Goal: Transaction & Acquisition: Purchase product/service

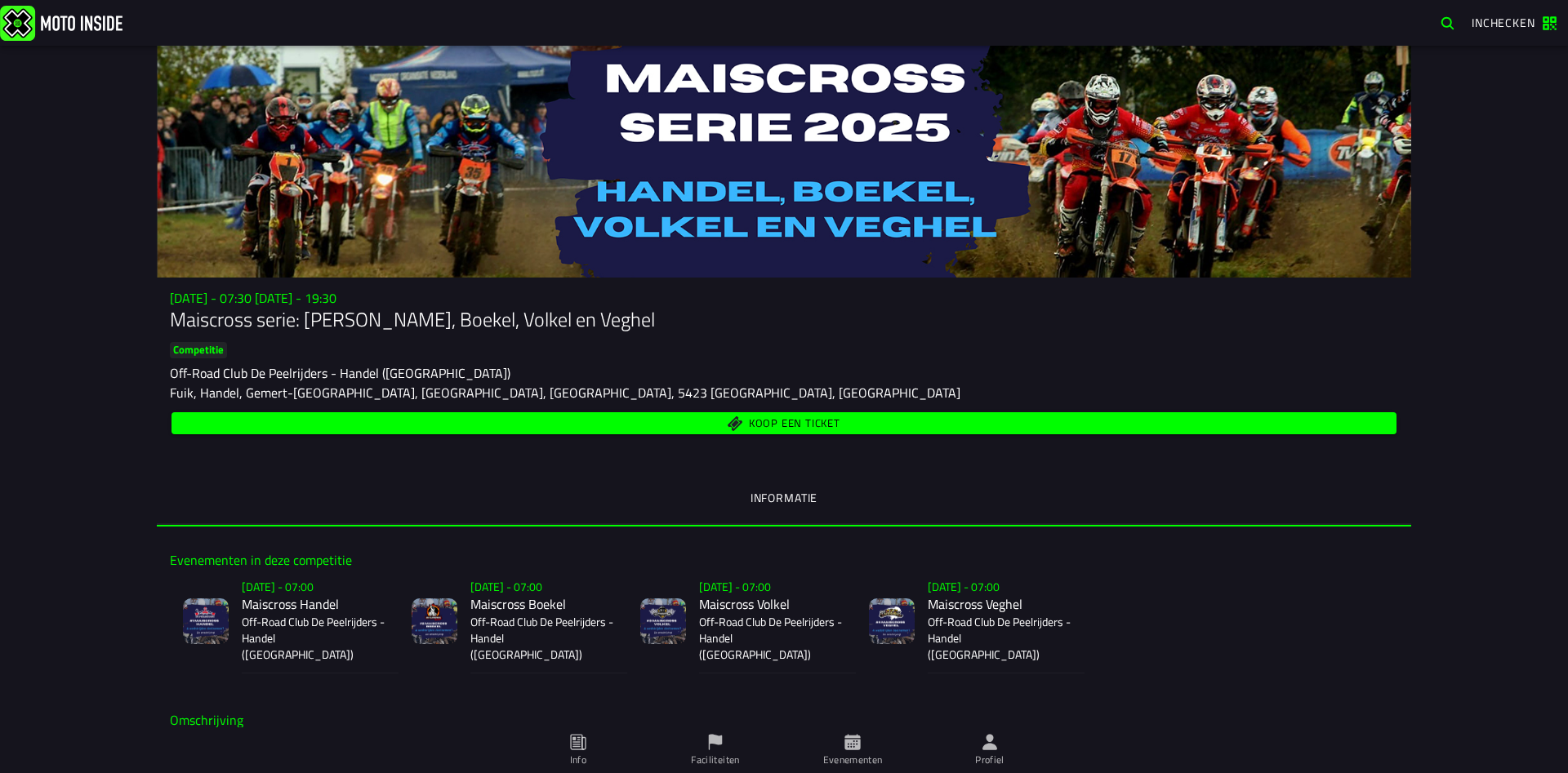
scroll to position [235, 0]
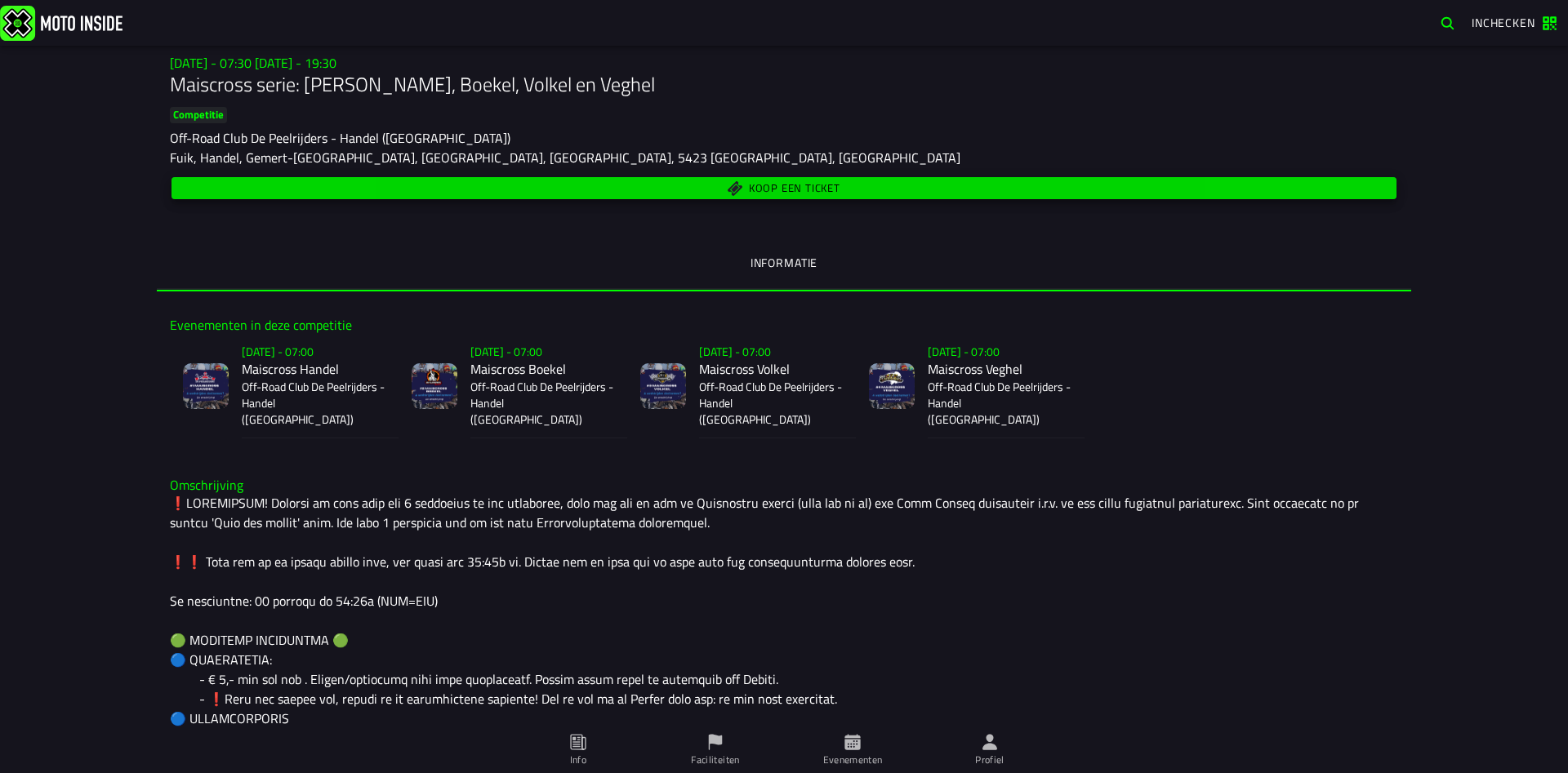
click at [747, 194] on span "Koop een ticket" at bounding box center [784, 188] width 1206 height 15
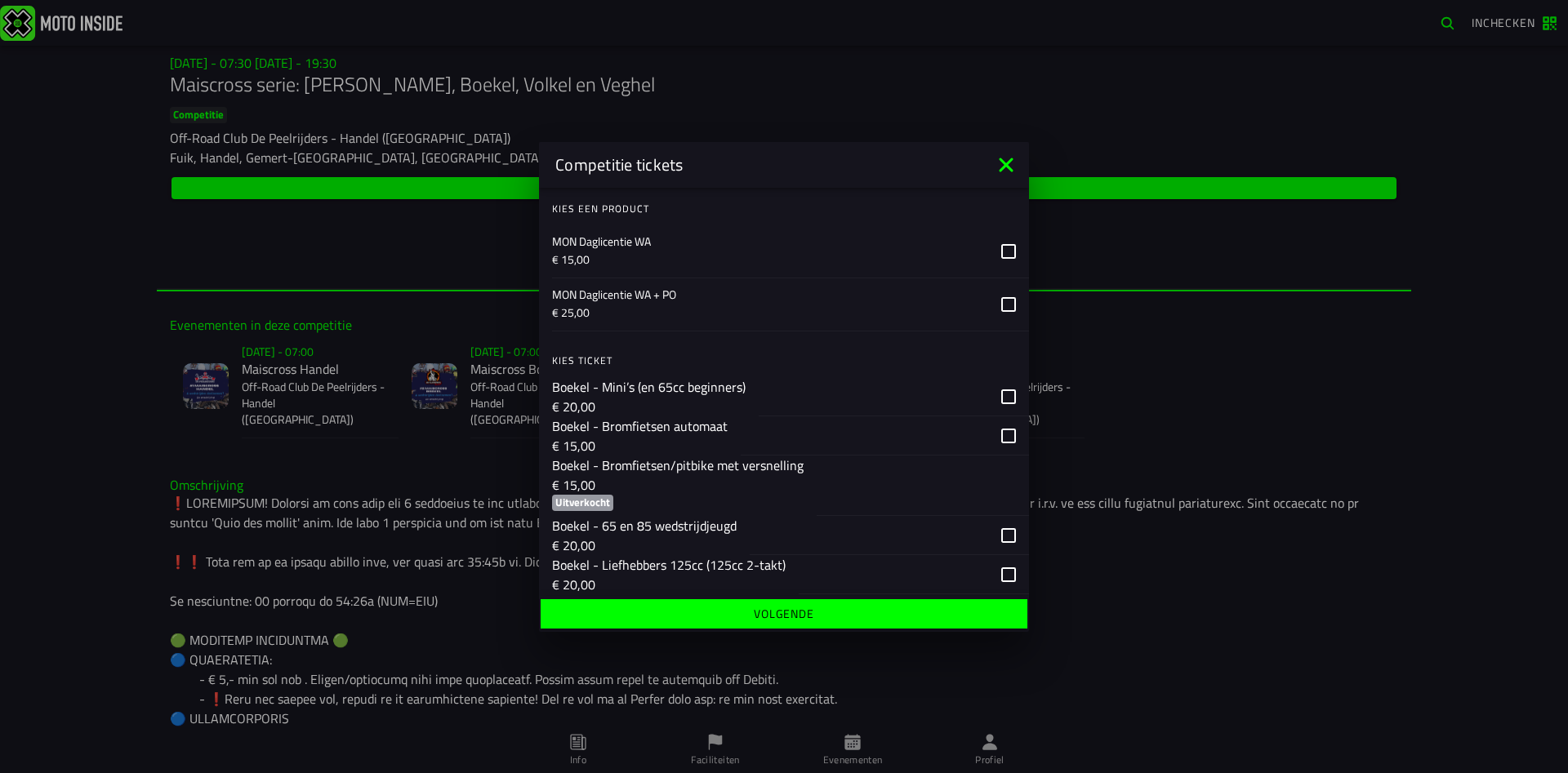
scroll to position [1058, 0]
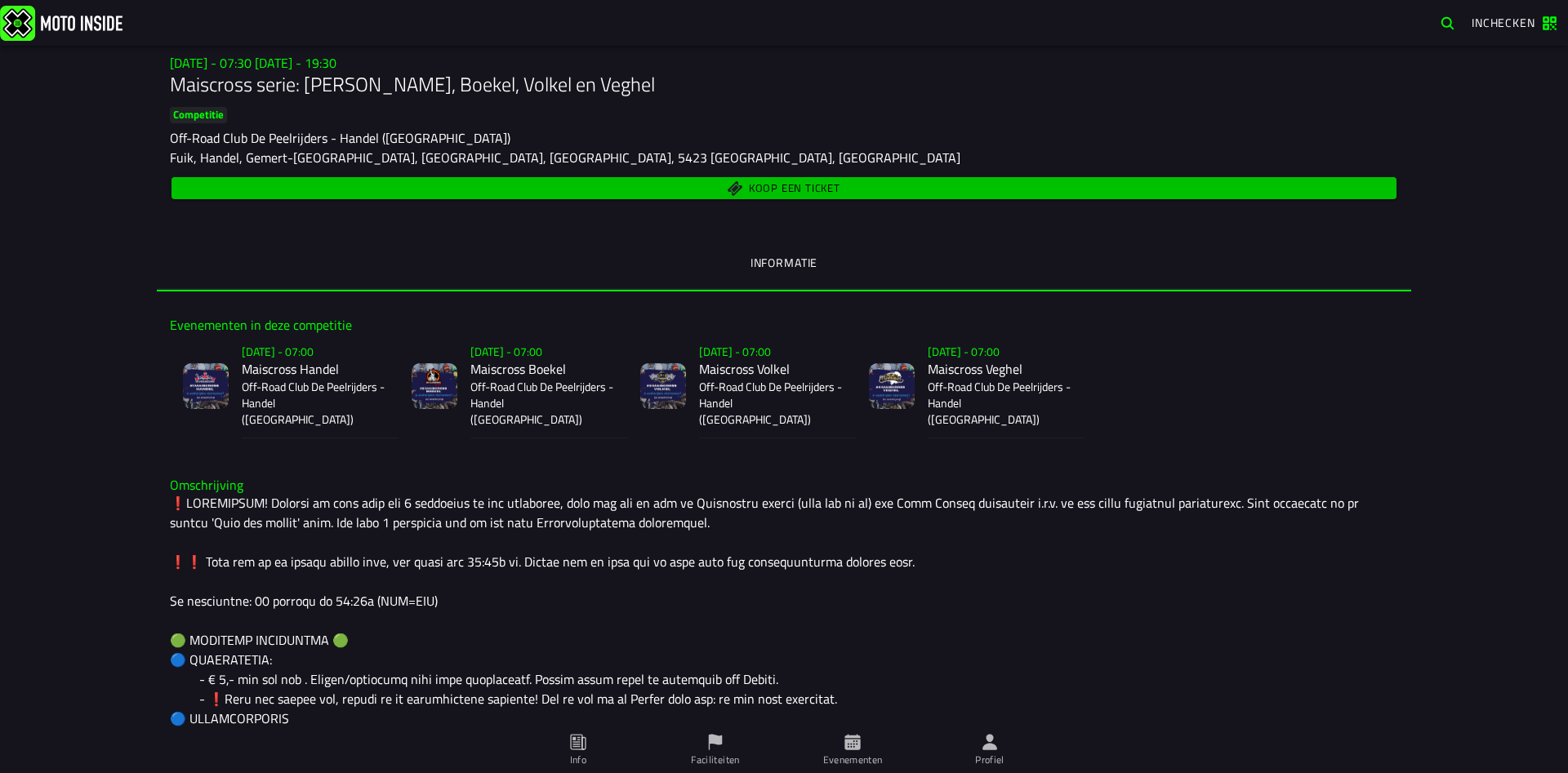
click at [1494, 24] on span "Inchecken" at bounding box center [1504, 23] width 64 height 17
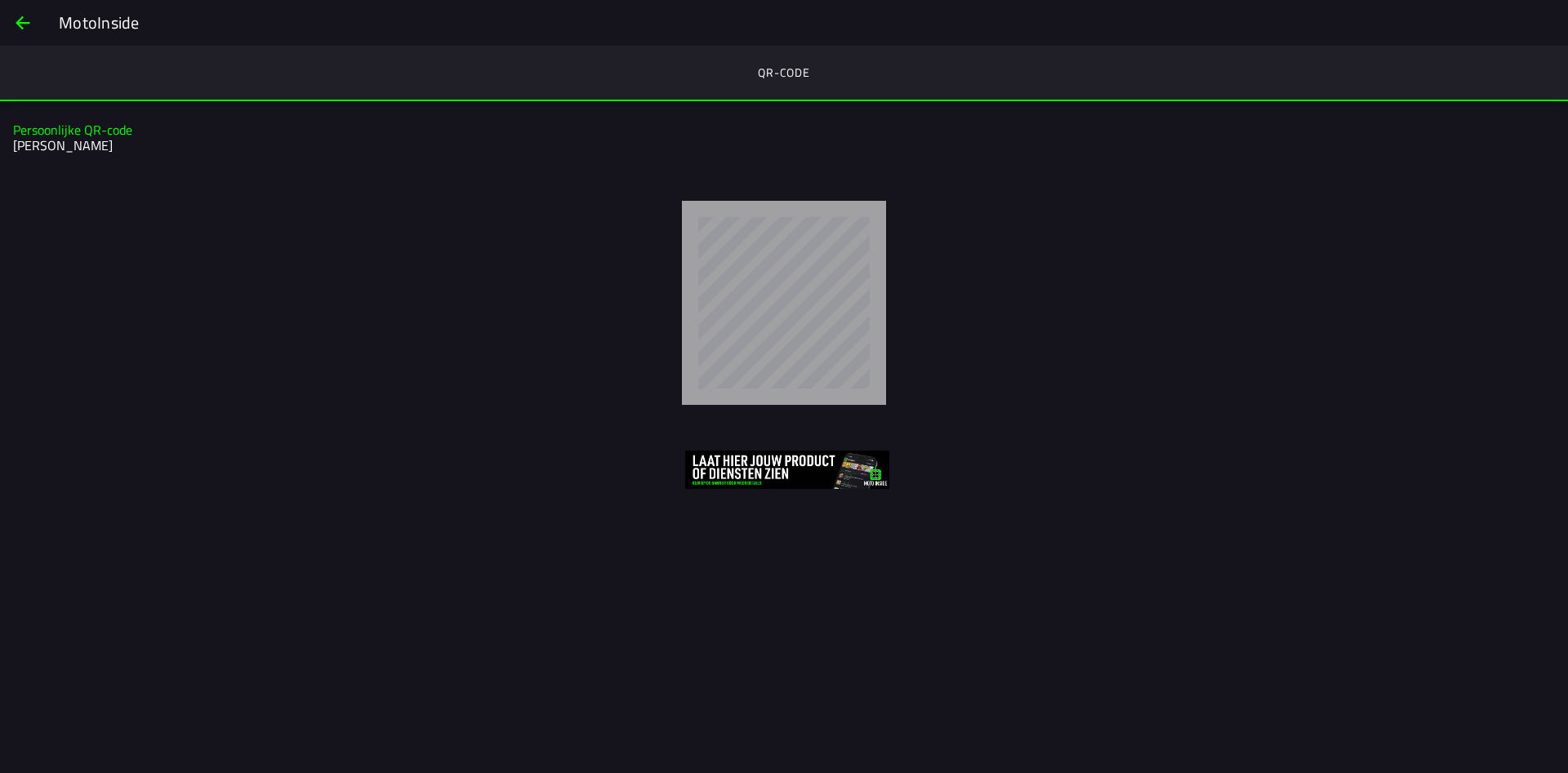
click at [20, 26] on span "back" at bounding box center [23, 23] width 20 height 40
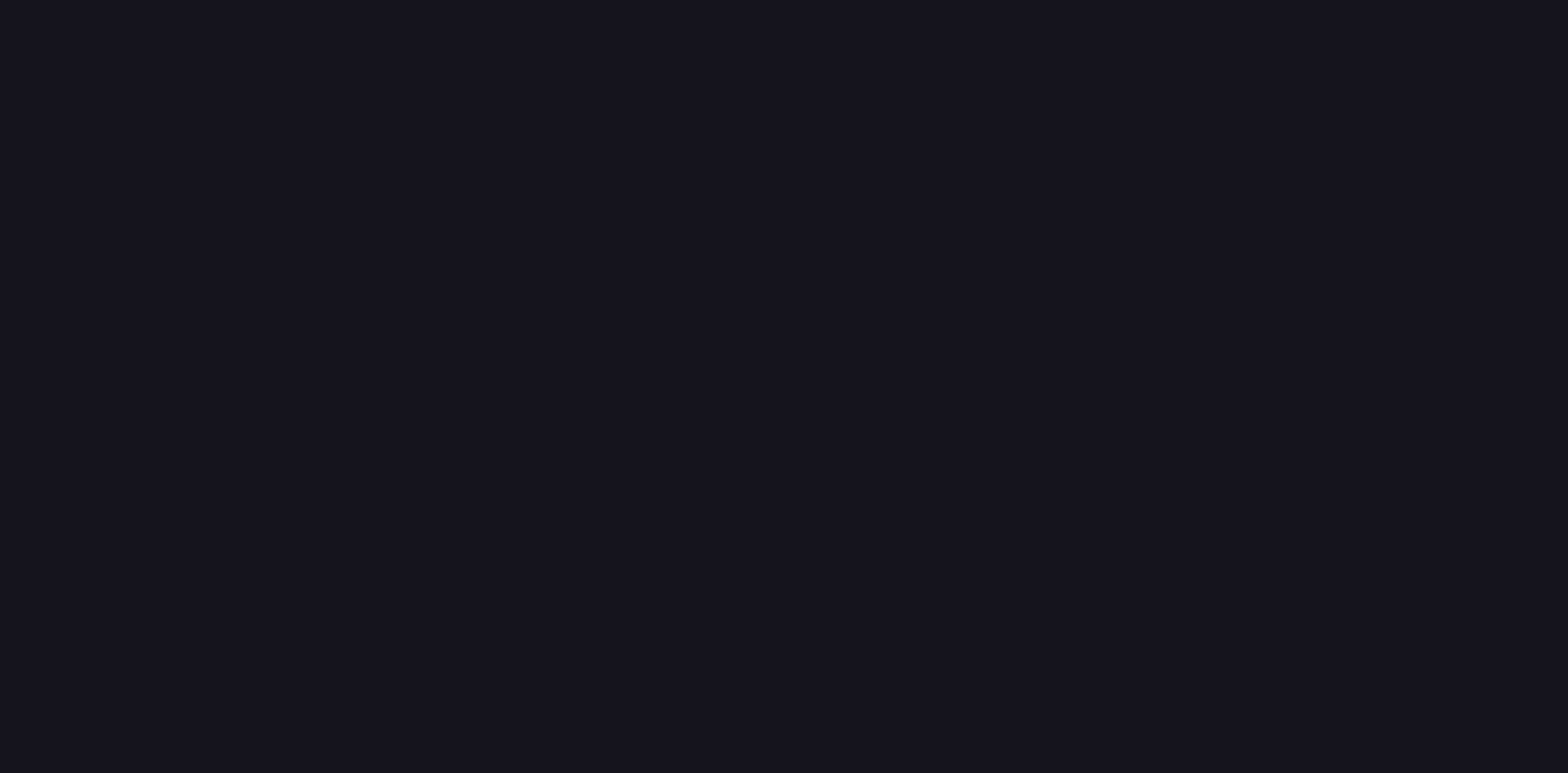
scroll to position [235, 0]
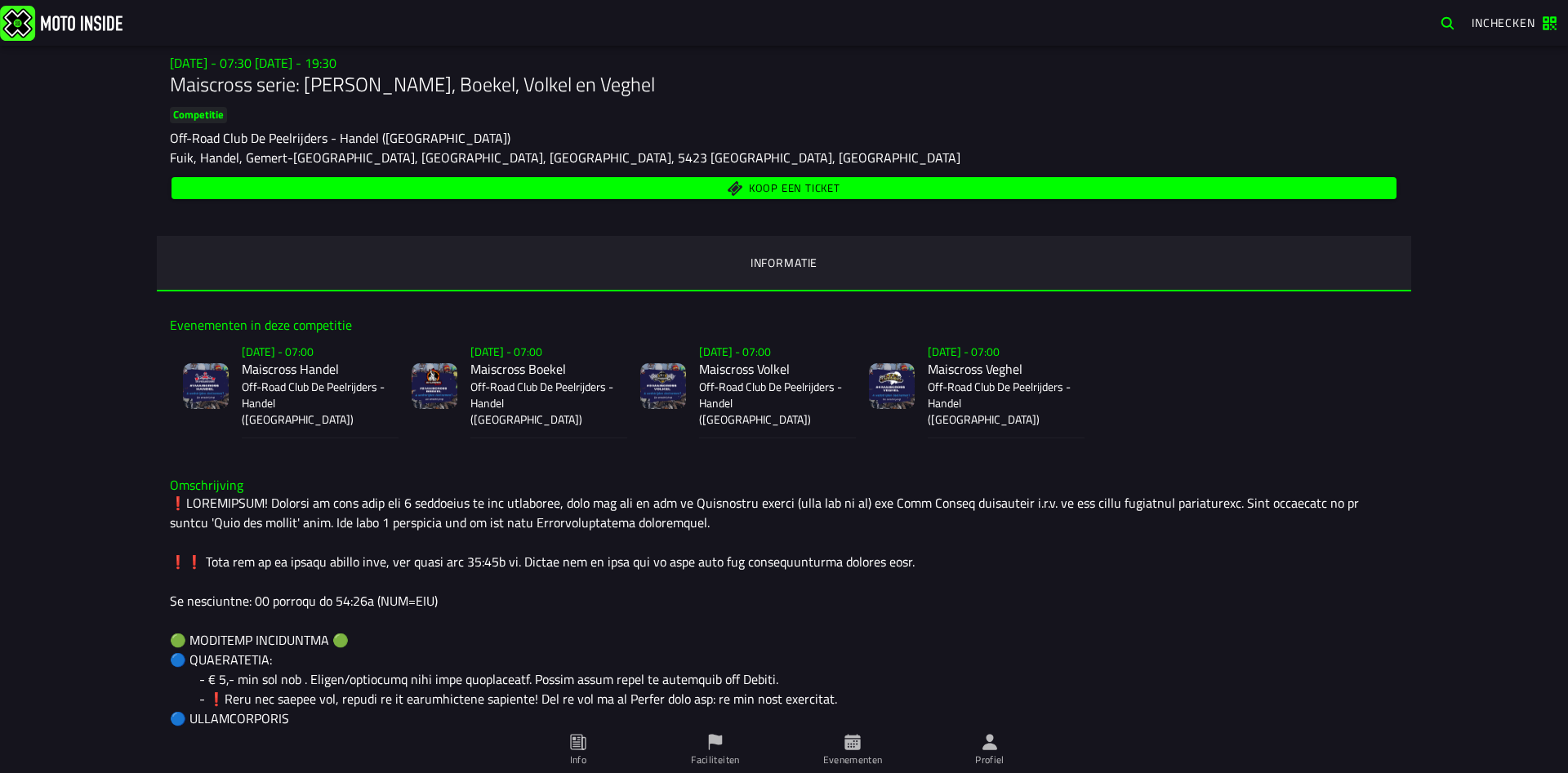
click at [1000, 749] on span "Profiel" at bounding box center [990, 750] width 118 height 46
click at [780, 192] on span "Koop een ticket" at bounding box center [794, 187] width 91 height 10
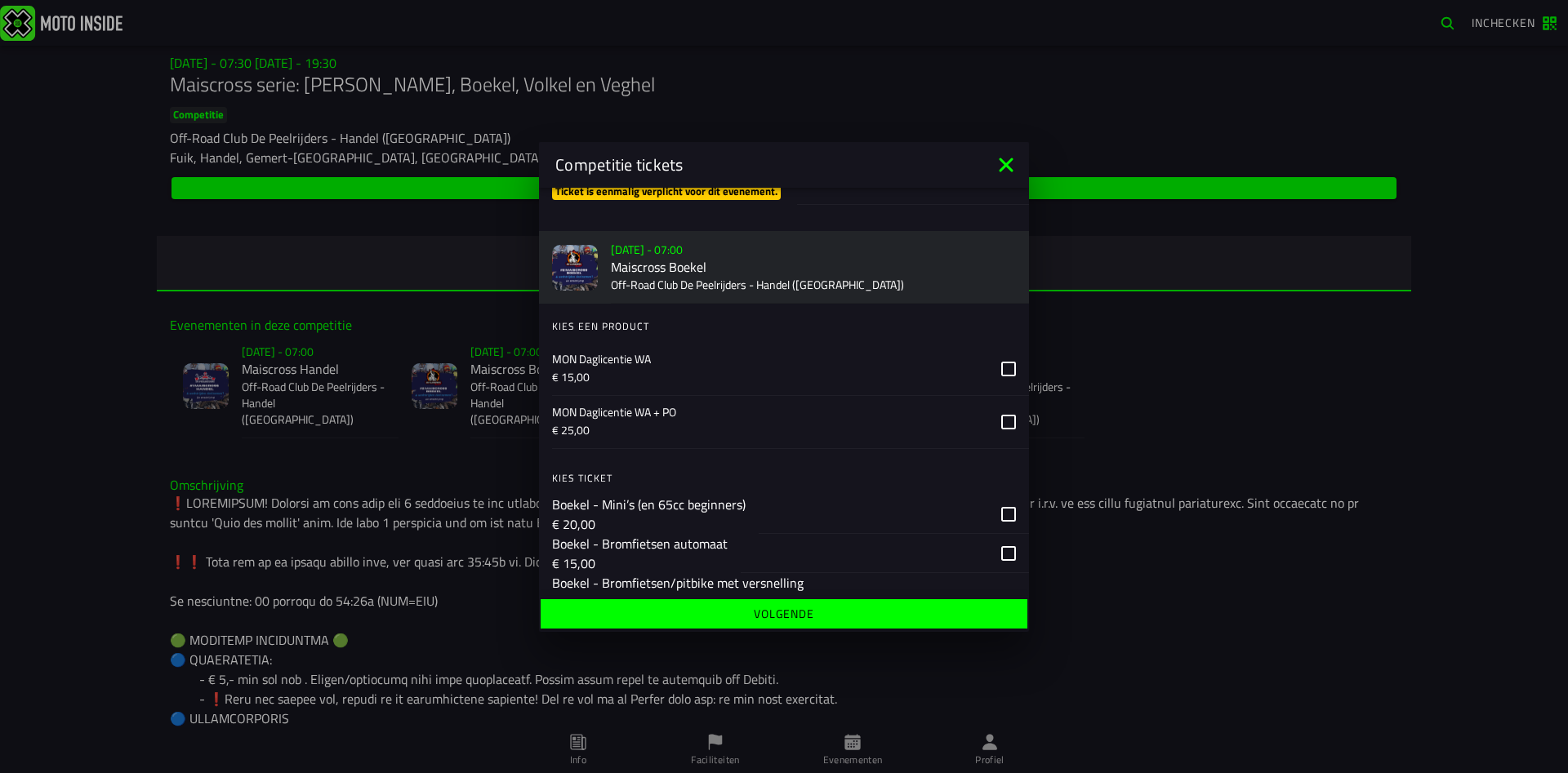
scroll to position [1058, 0]
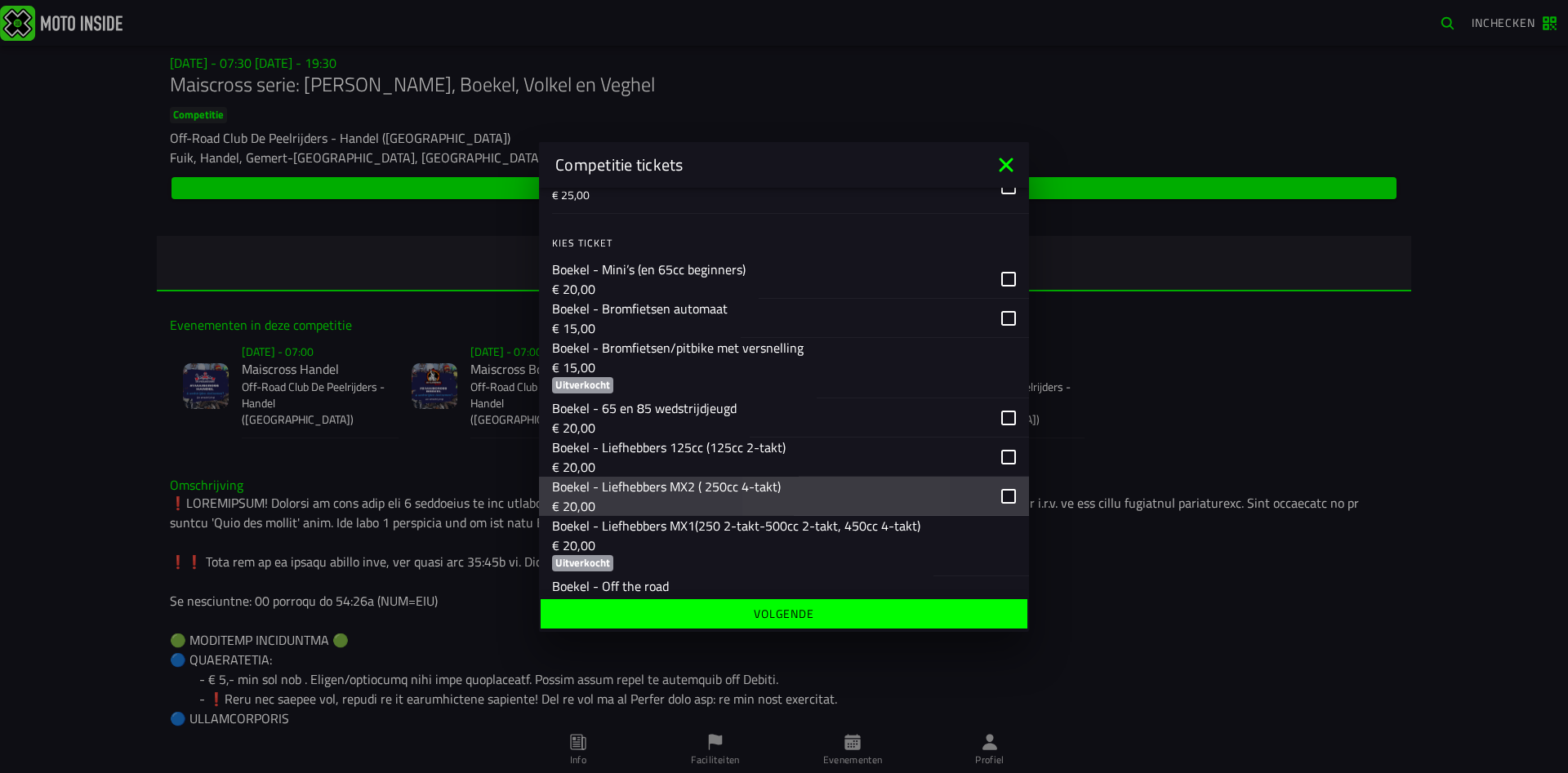
click at [1010, 499] on div "button" at bounding box center [912, 497] width 235 height 40
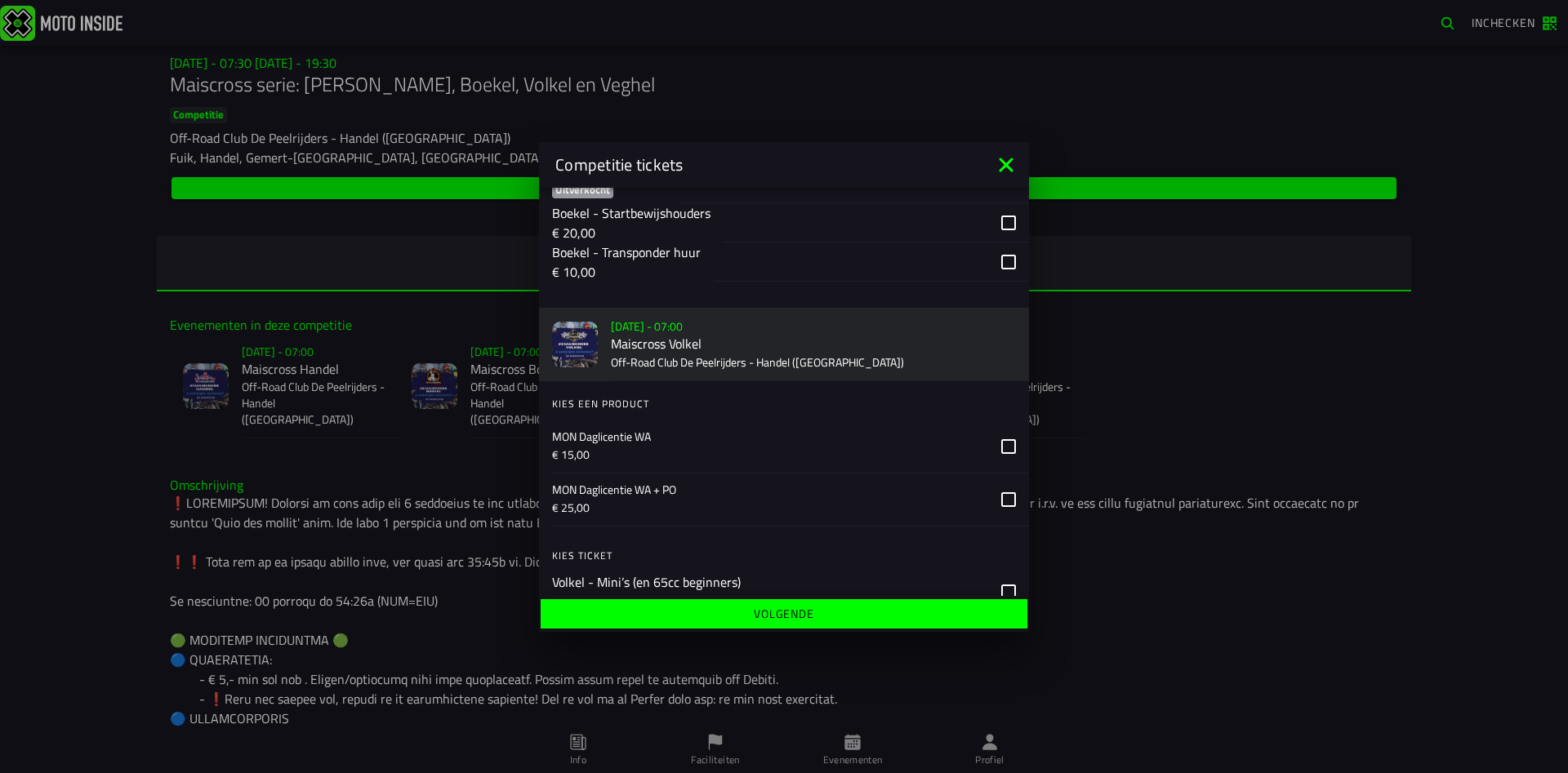
scroll to position [1529, 0]
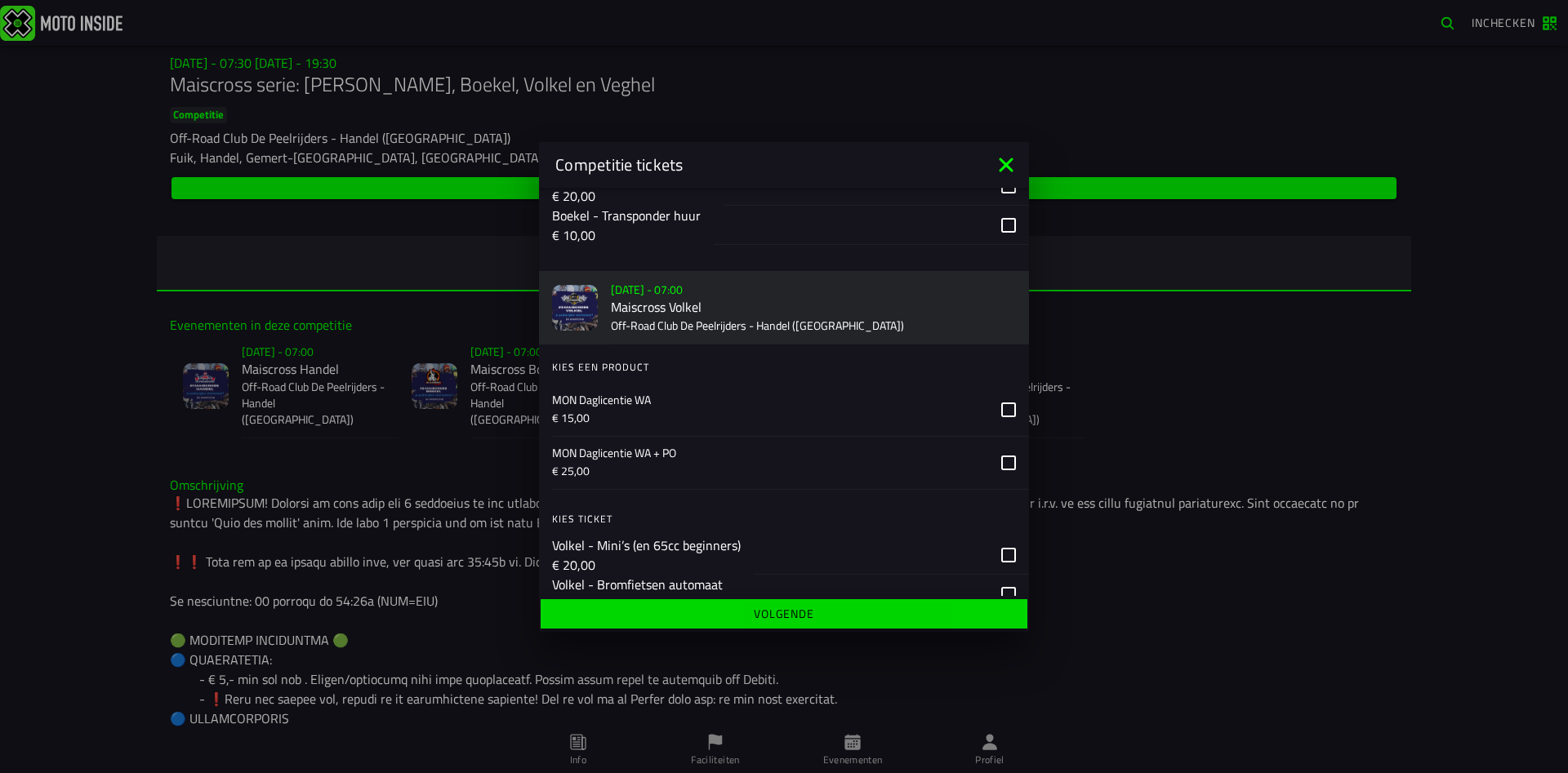
click at [0, 0] on slot "Volgende" at bounding box center [0, 0] width 0 height 0
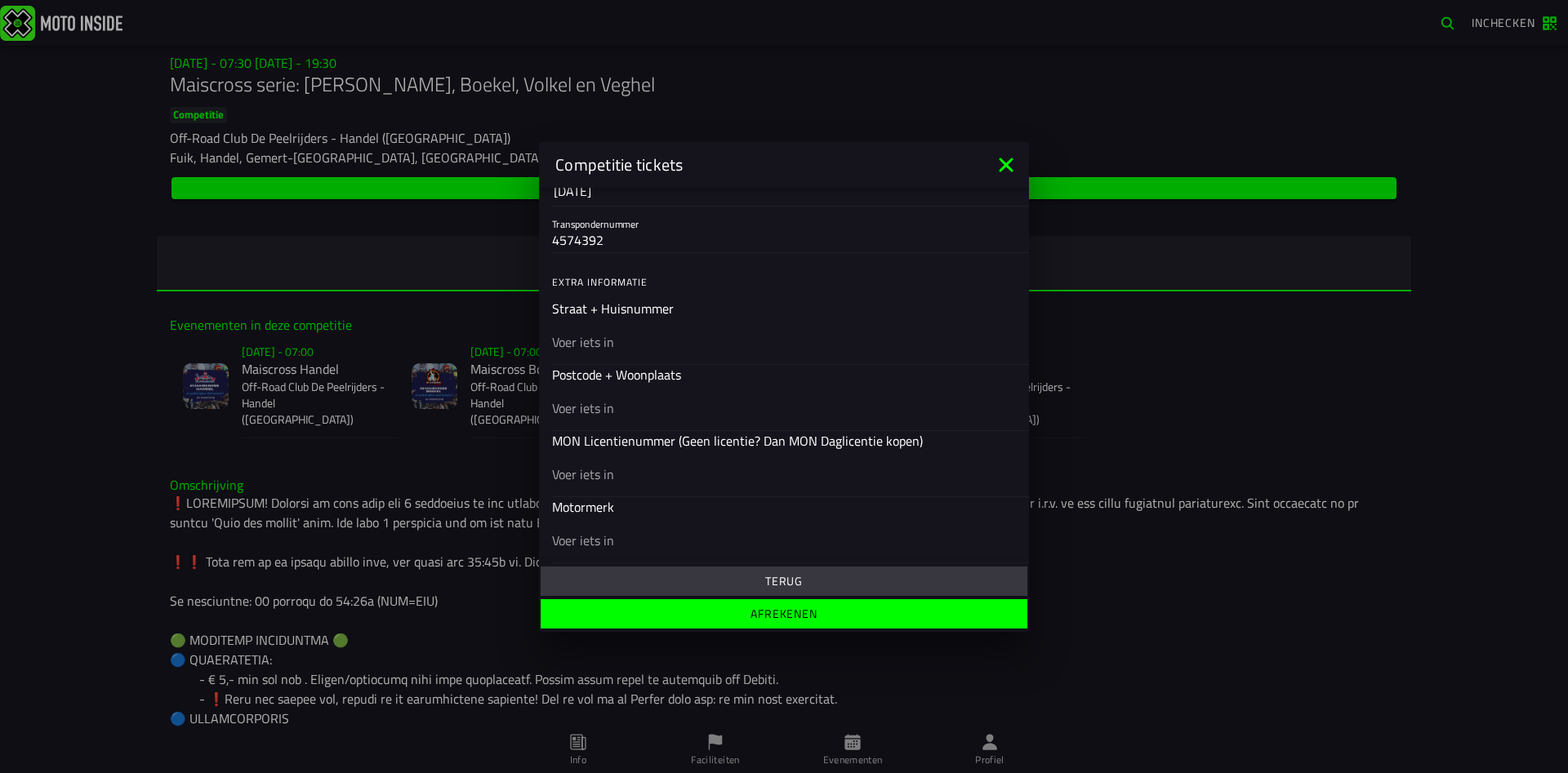
scroll to position [471, 0]
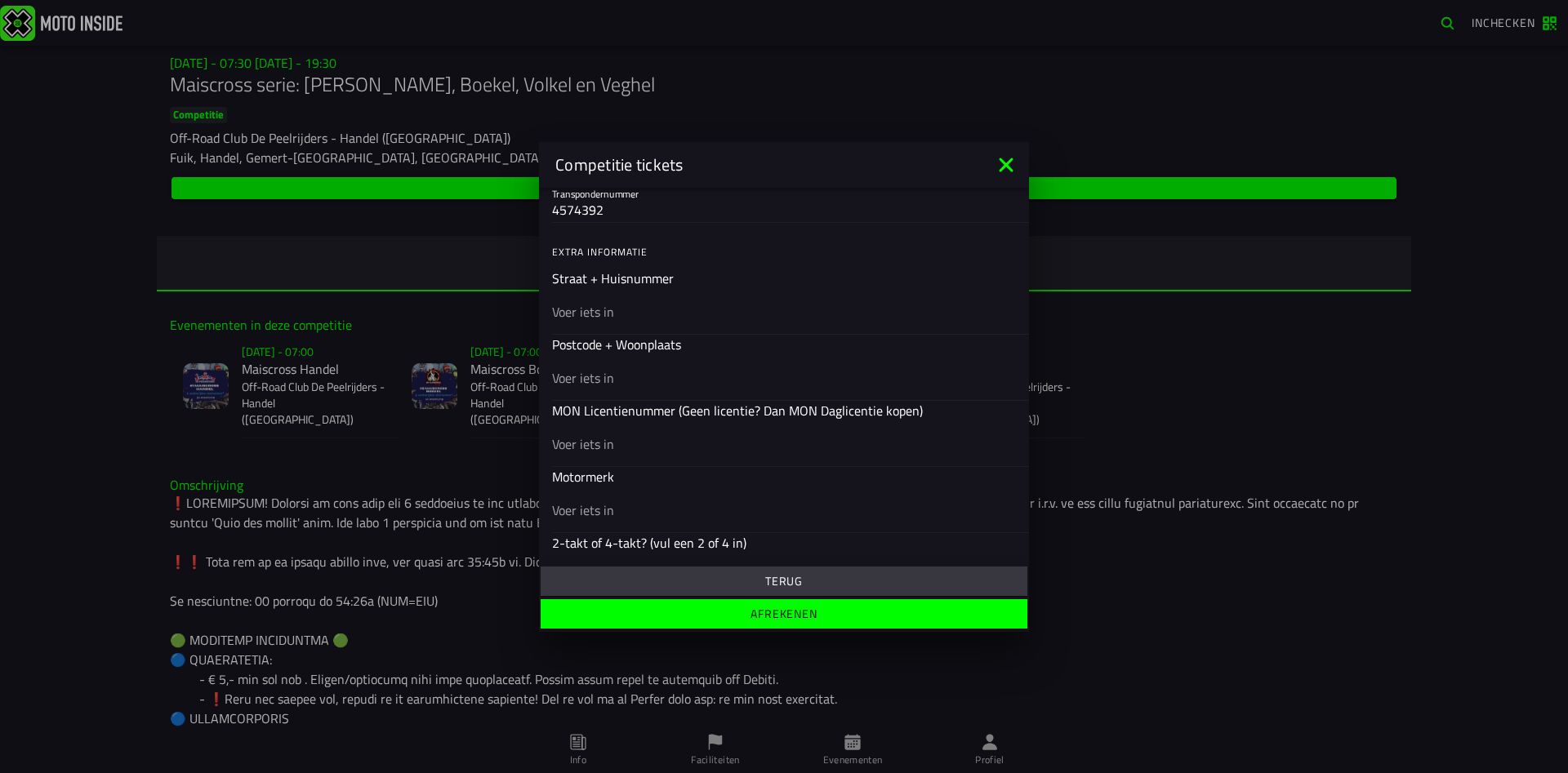
click at [643, 323] on div at bounding box center [784, 311] width 464 height 46
click at [643, 321] on input "text" at bounding box center [784, 311] width 464 height 20
type input "daandelenedenenn 8"
type input "5428 [PERSON_NAME]"
click at [620, 443] on input "text" at bounding box center [784, 443] width 464 height 20
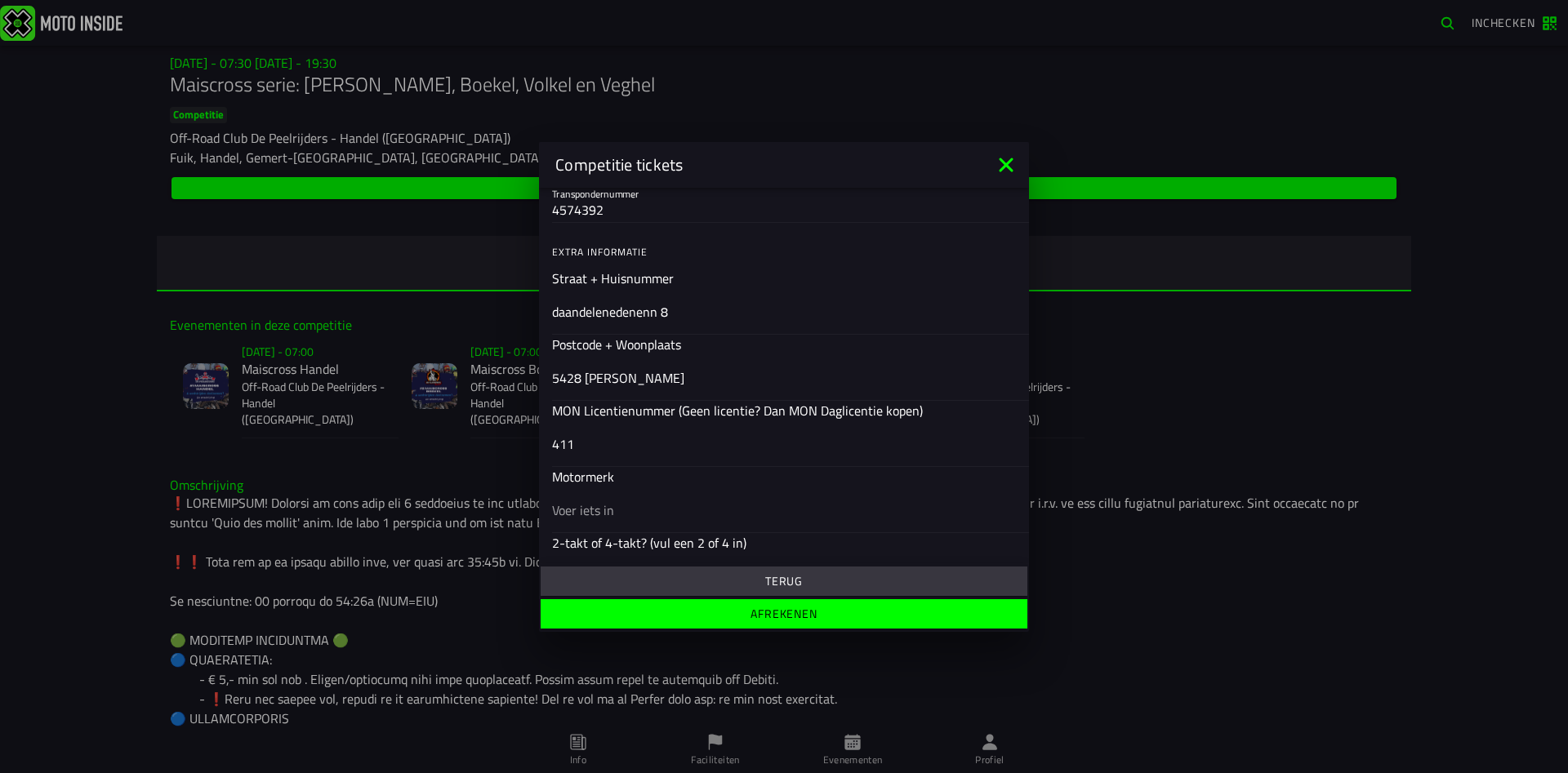
scroll to position [588, 0]
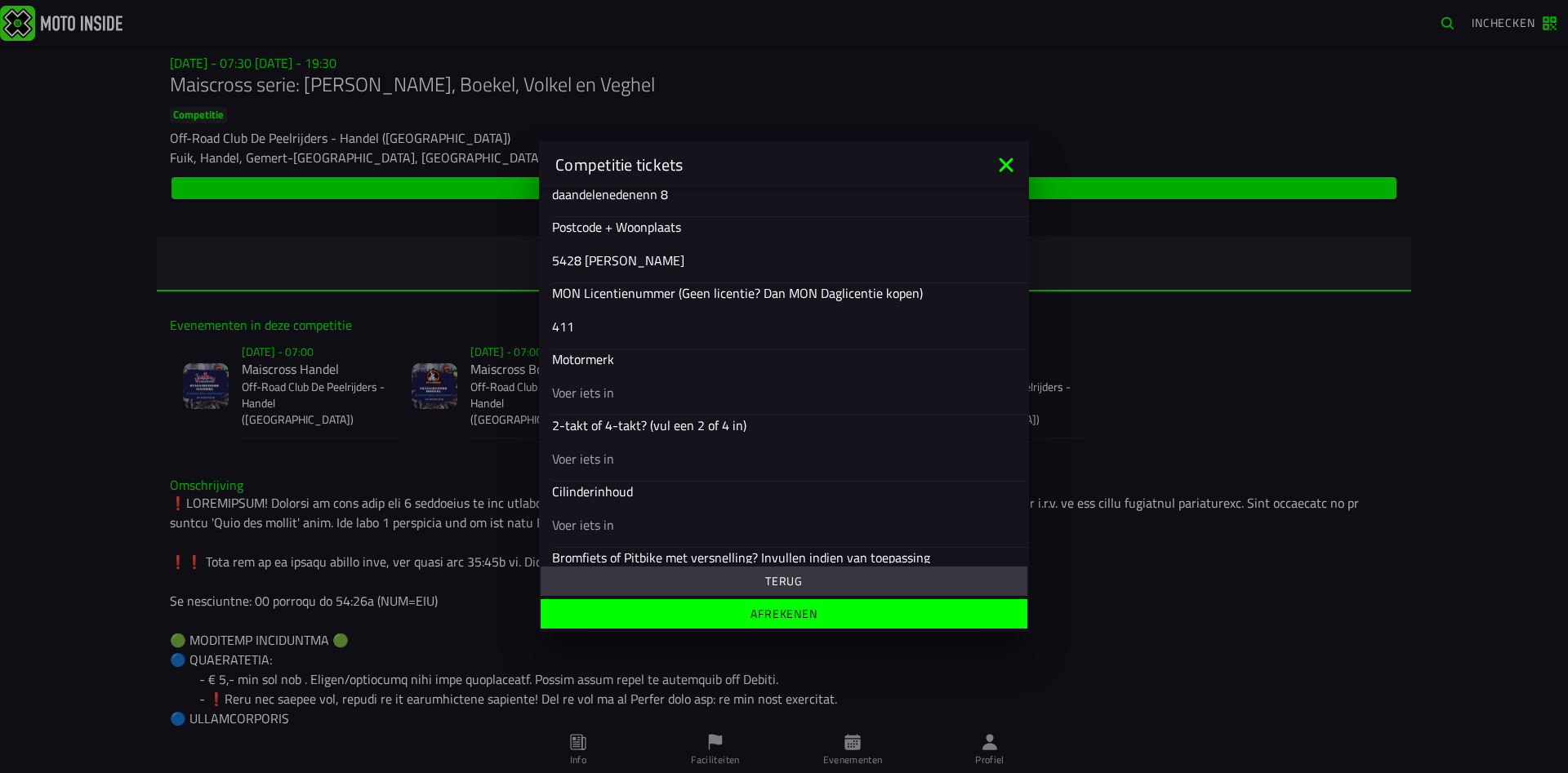
type input "411"
click at [624, 396] on input "text" at bounding box center [784, 392] width 464 height 20
type input "honda"
click at [639, 464] on input "text" at bounding box center [784, 458] width 464 height 20
type input "4"
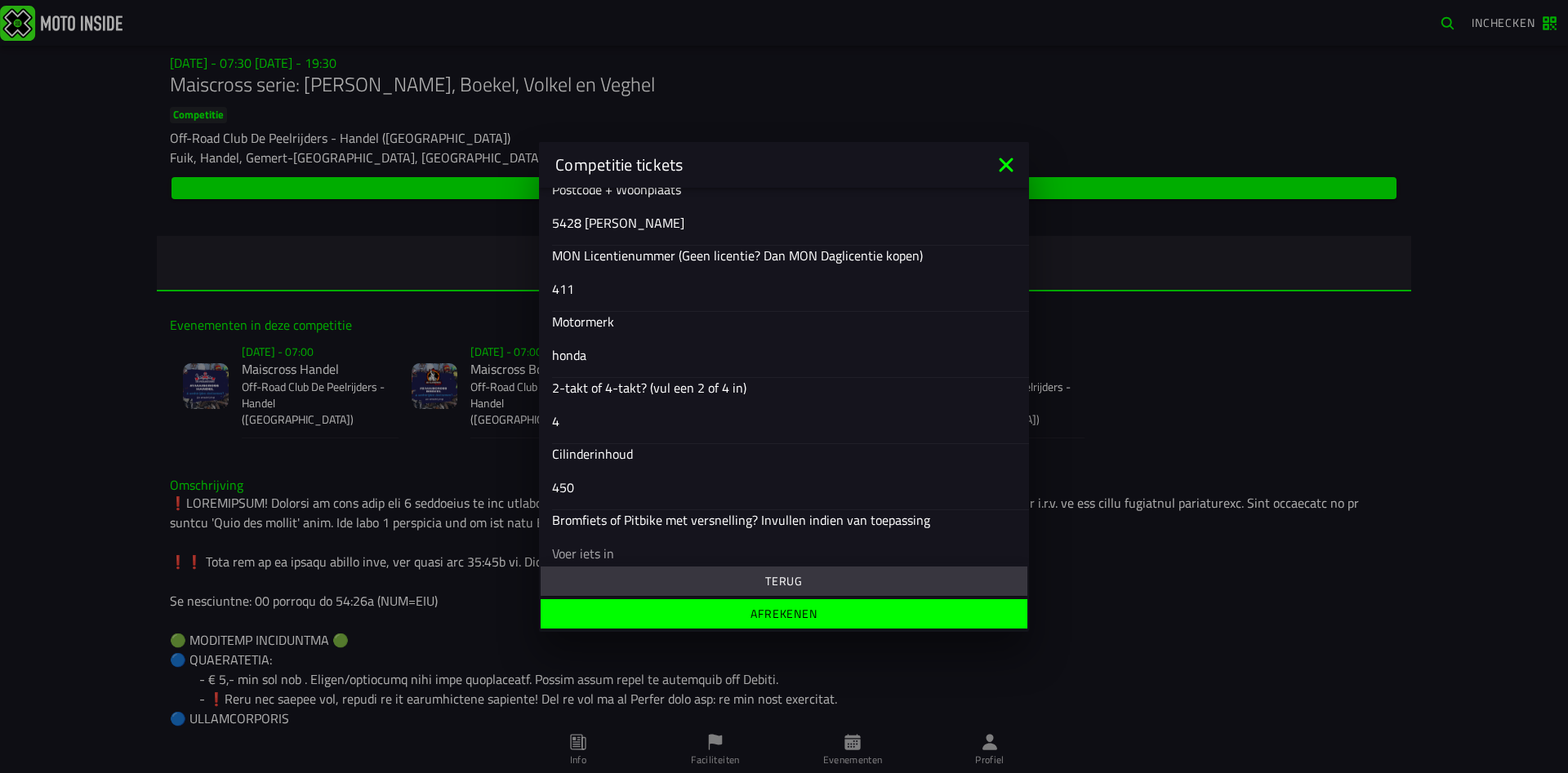
scroll to position [645, 0]
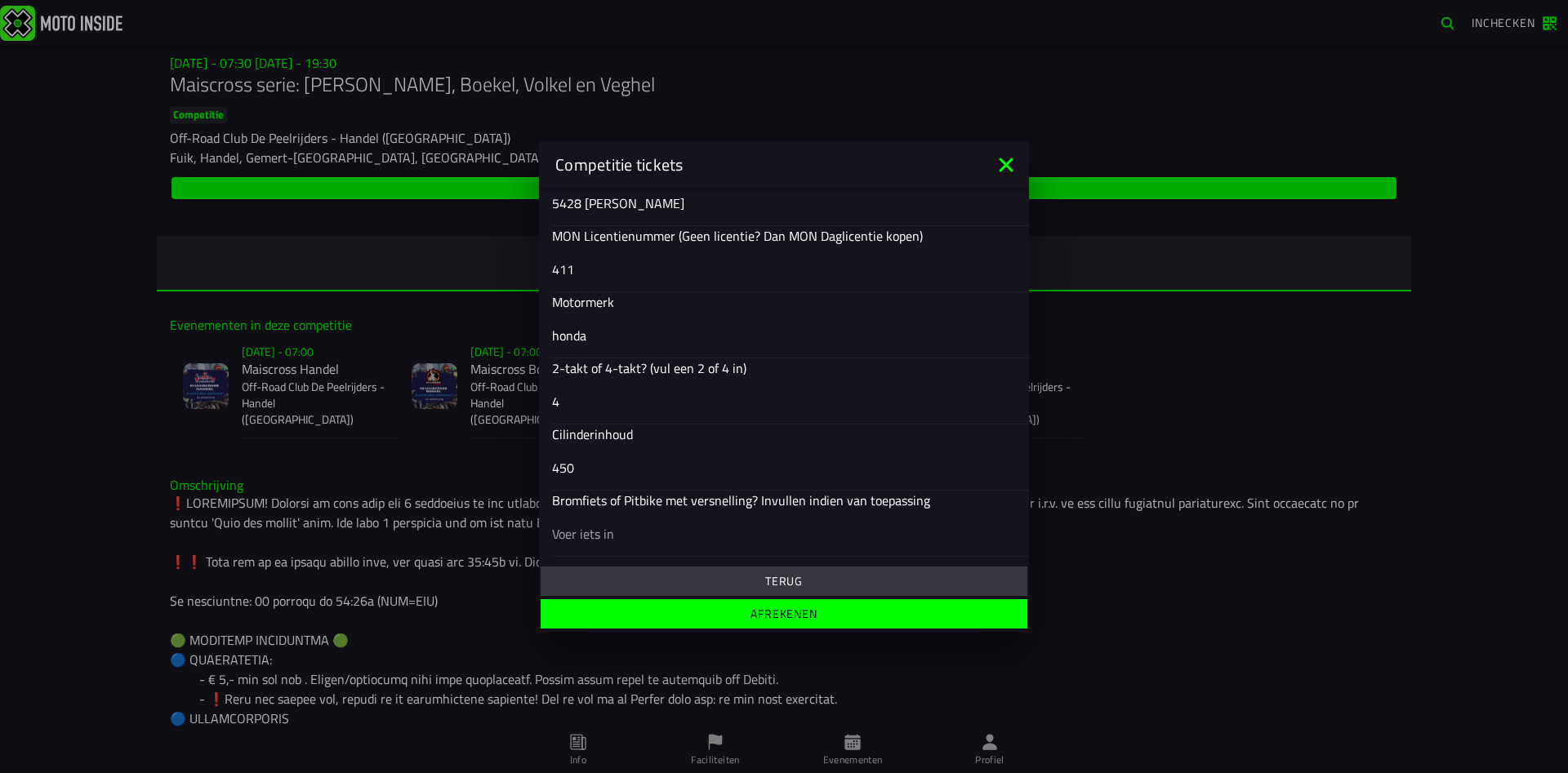
type input "450"
click at [0, 0] on slot "Afrekenen" at bounding box center [0, 0] width 0 height 0
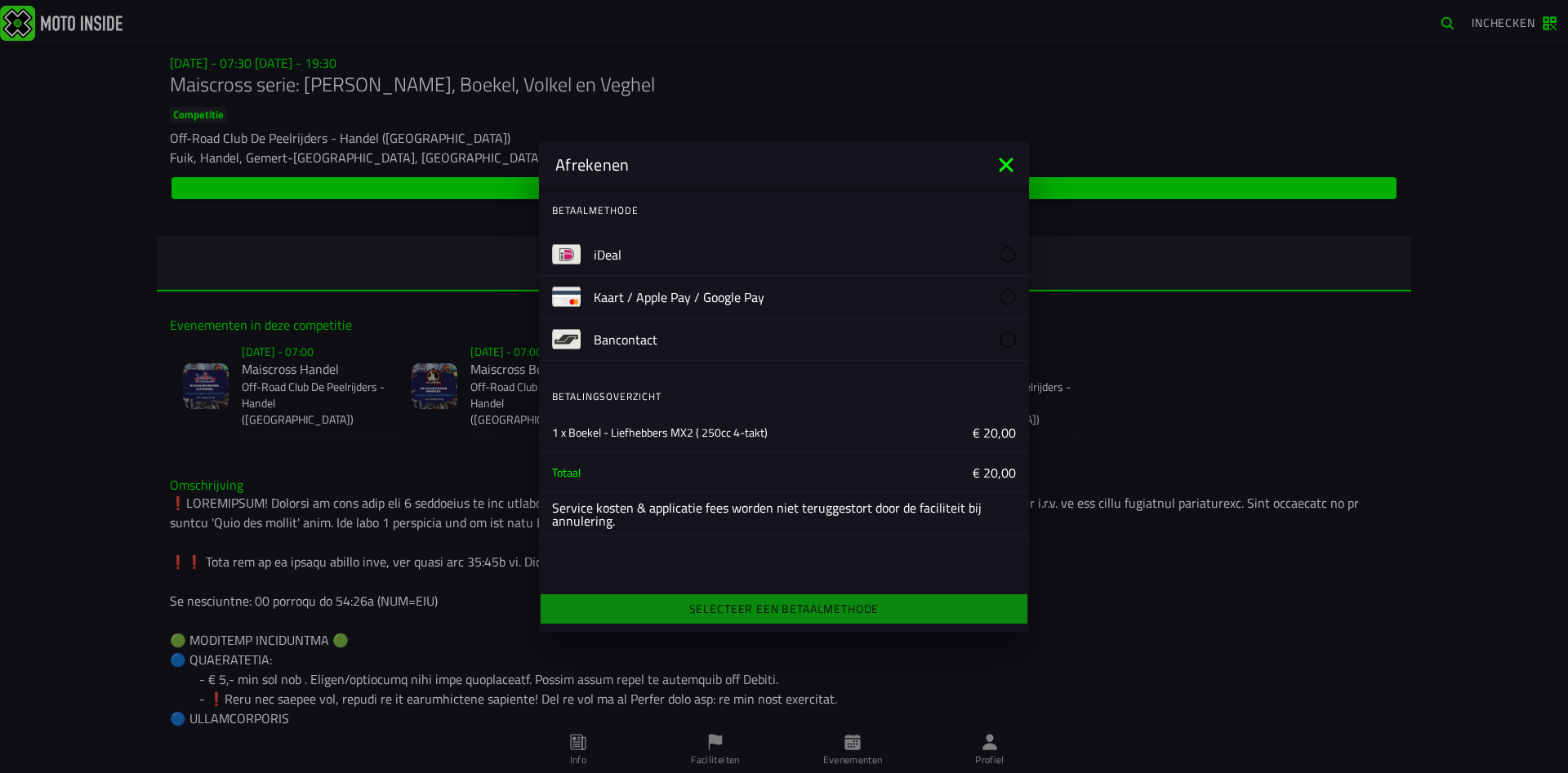
click at [629, 260] on label "iDeal" at bounding box center [805, 254] width 422 height 41
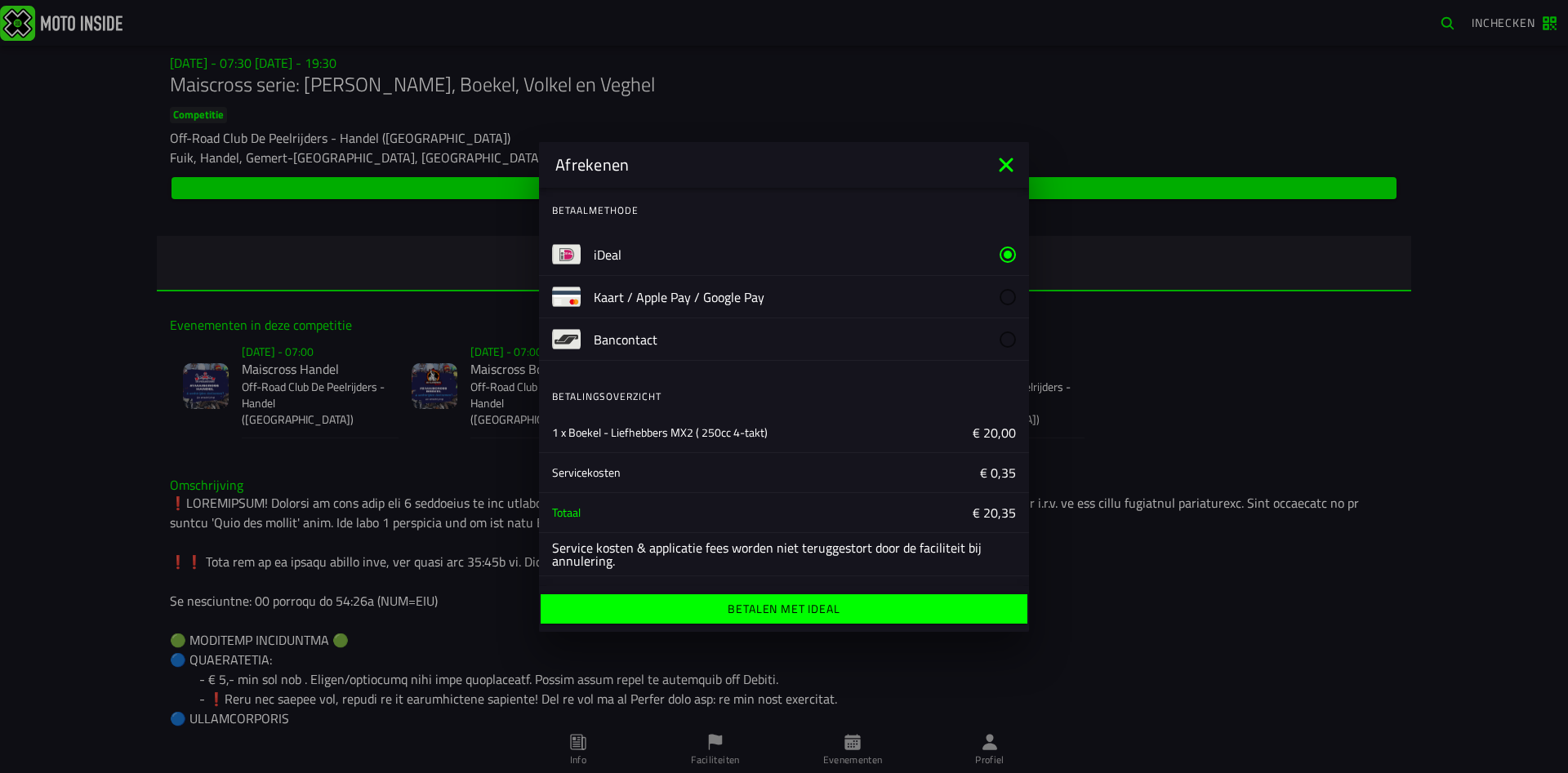
click at [791, 614] on ion-label "Betalen met iDeal" at bounding box center [784, 609] width 112 height 11
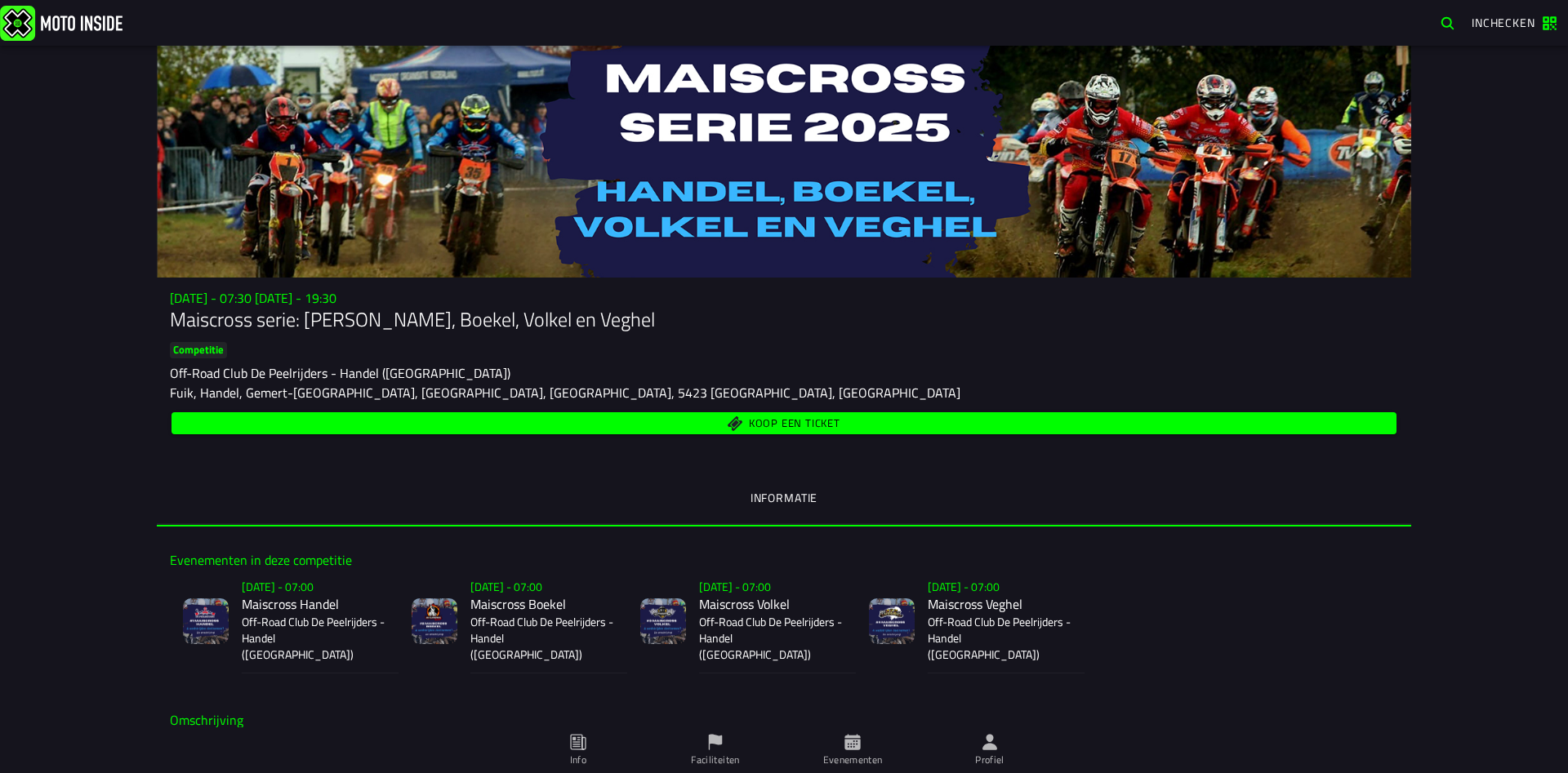
click at [761, 422] on span "Koop een ticket" at bounding box center [794, 423] width 91 height 10
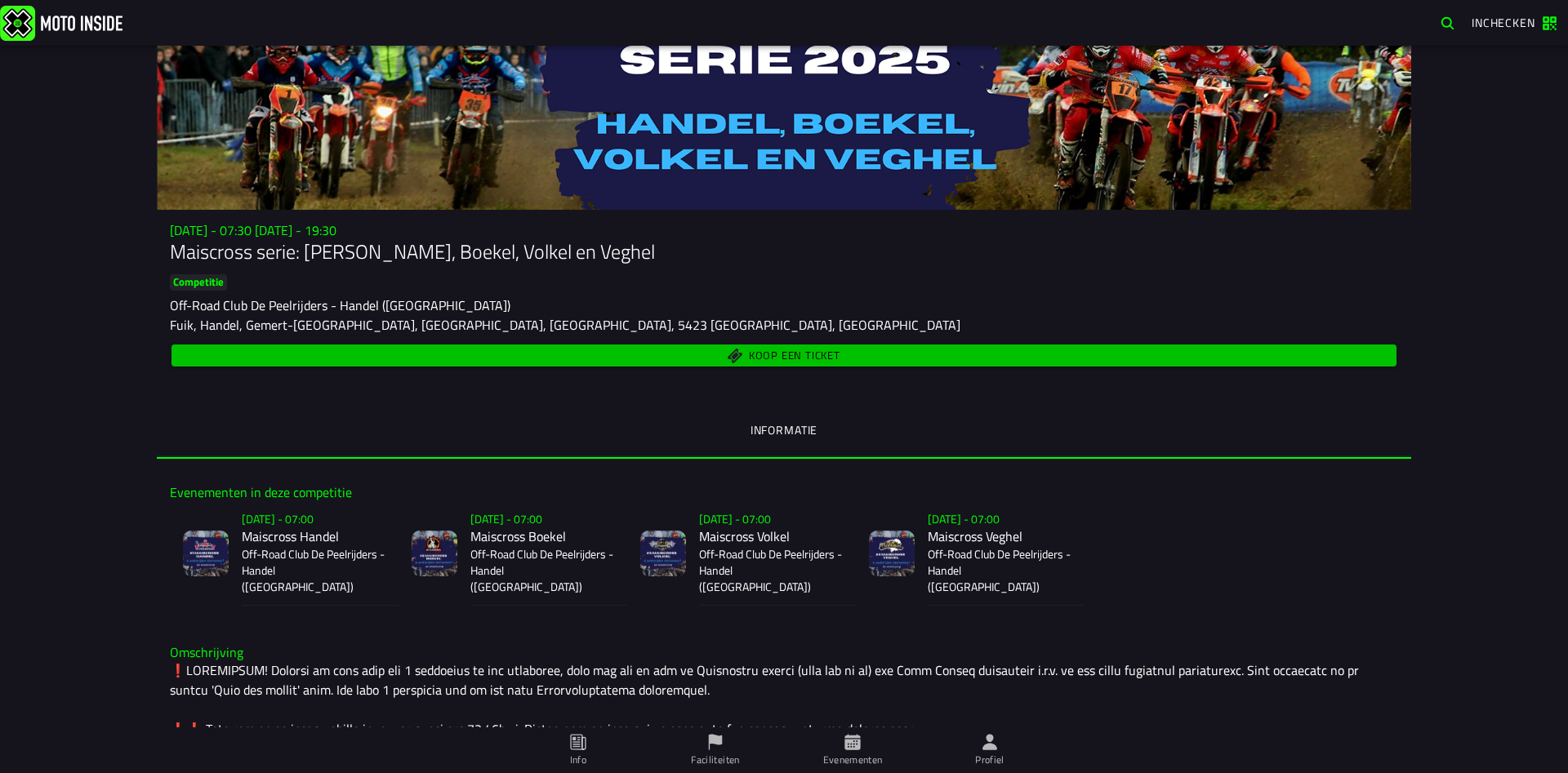
scroll to position [118, 0]
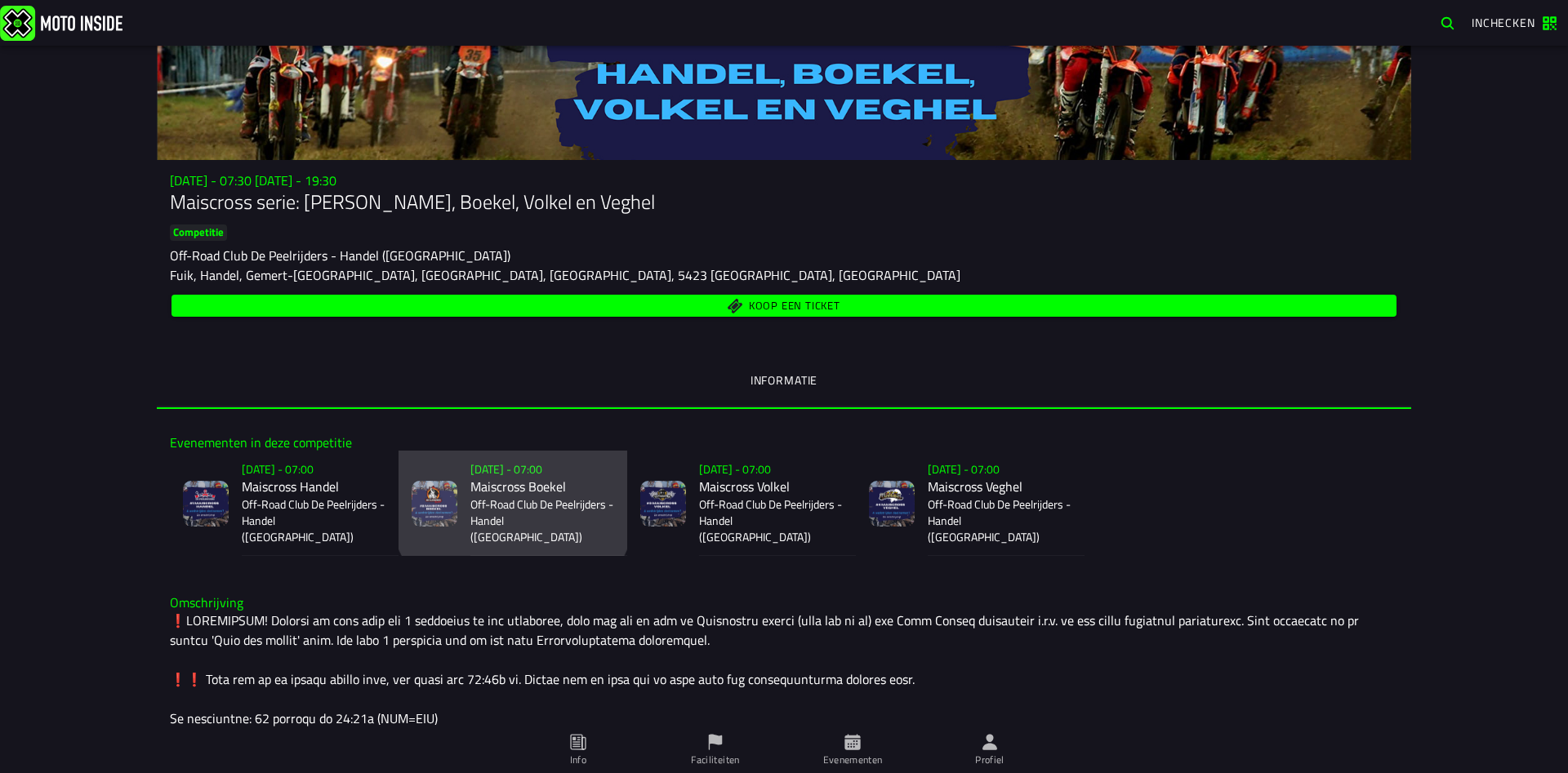
click at [516, 496] on p "Off-Road Club De Peelrijders - Handel ([GEOGRAPHIC_DATA])" at bounding box center [542, 521] width 144 height 49
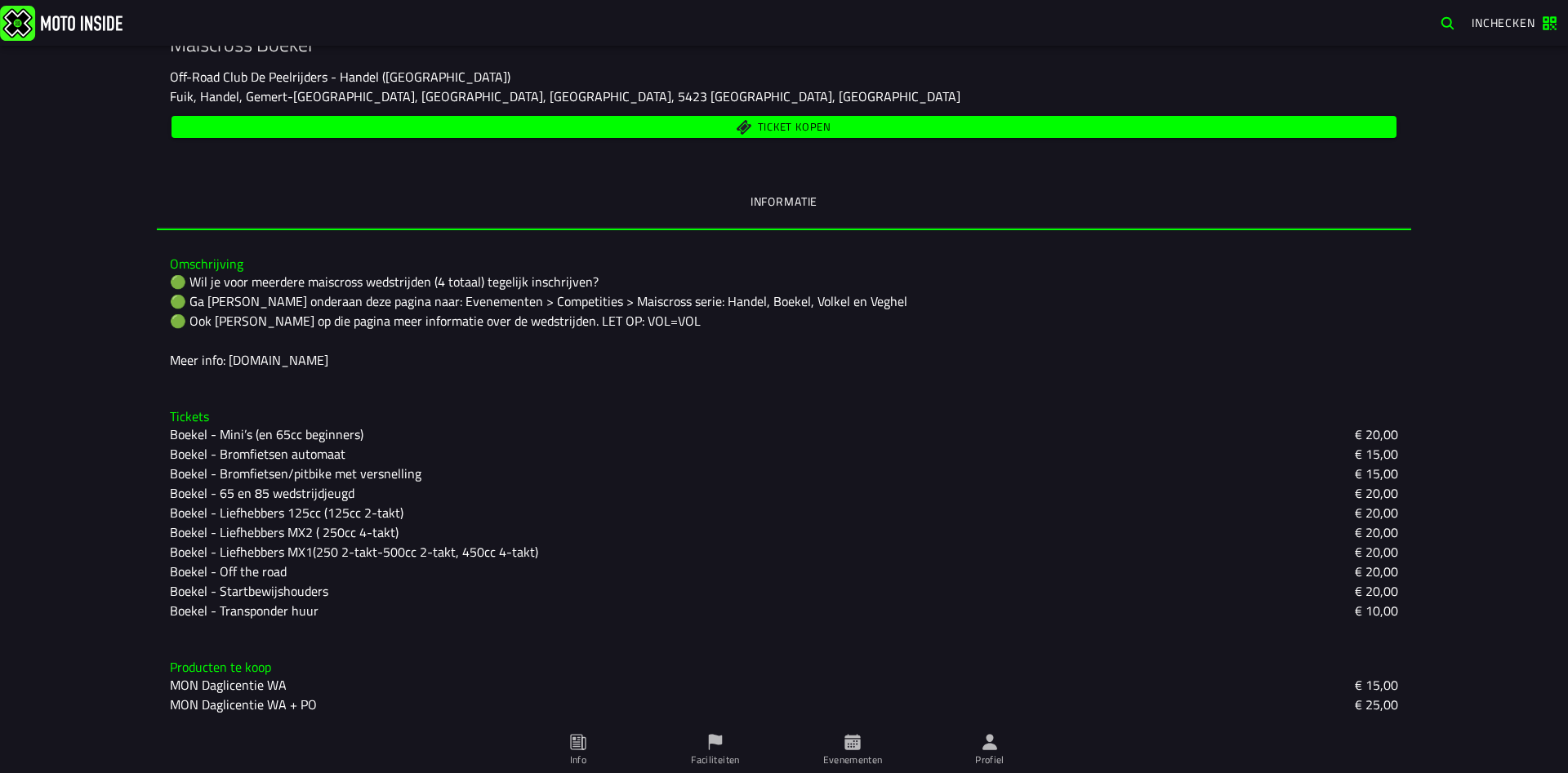
scroll to position [40, 0]
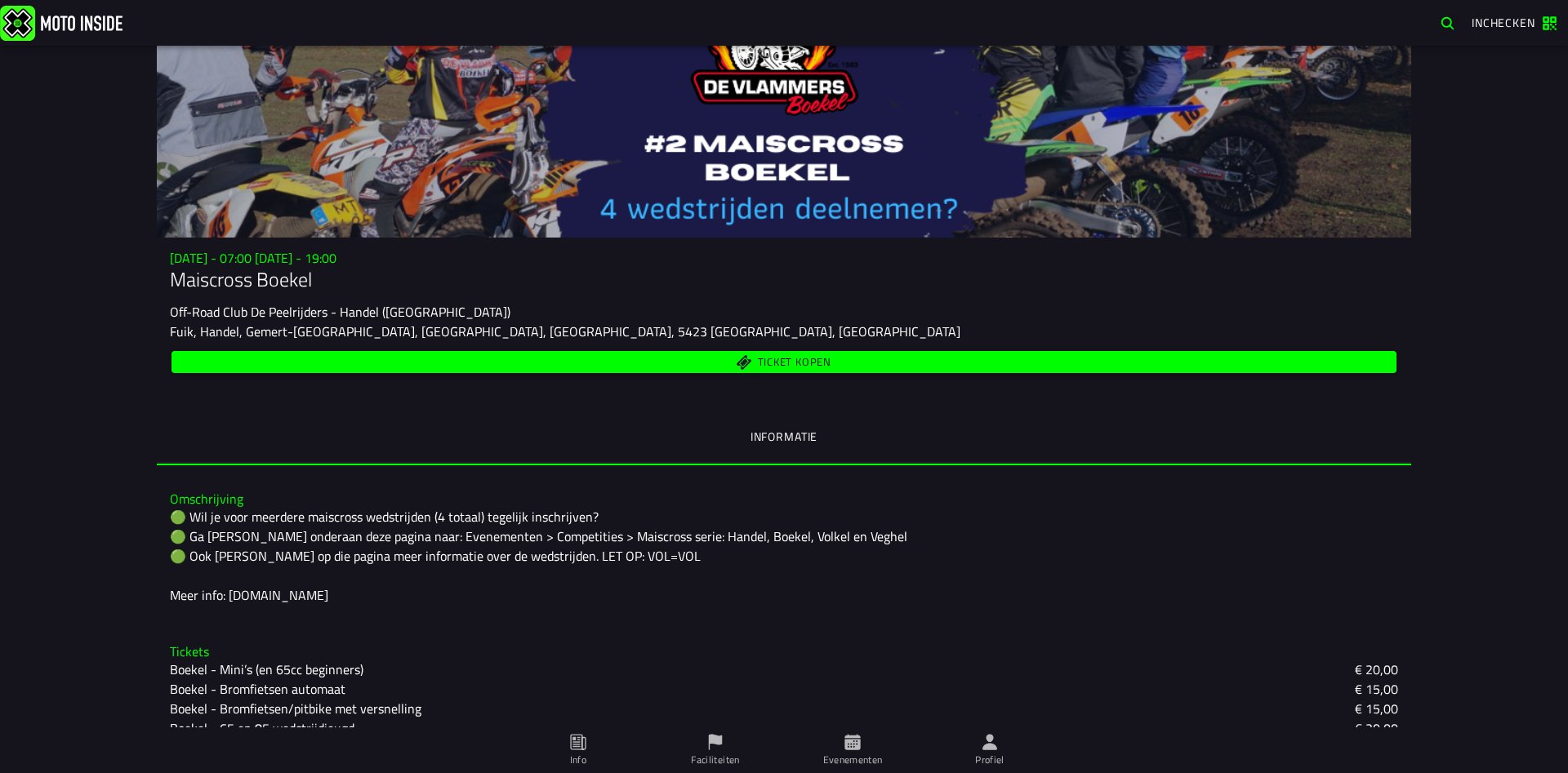
click at [747, 361] on span "Ticket kopen" at bounding box center [784, 362] width 1206 height 15
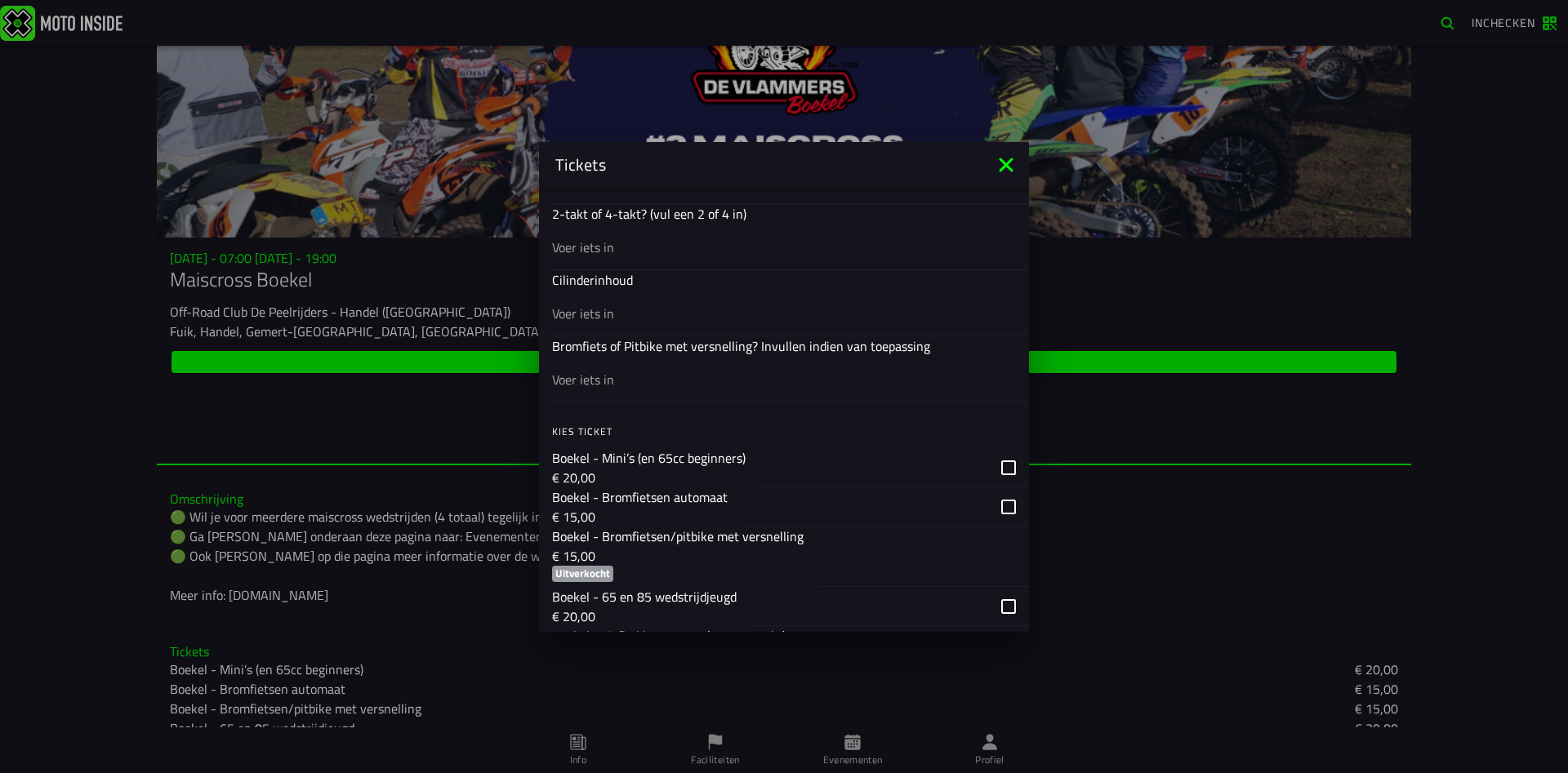
scroll to position [330, 0]
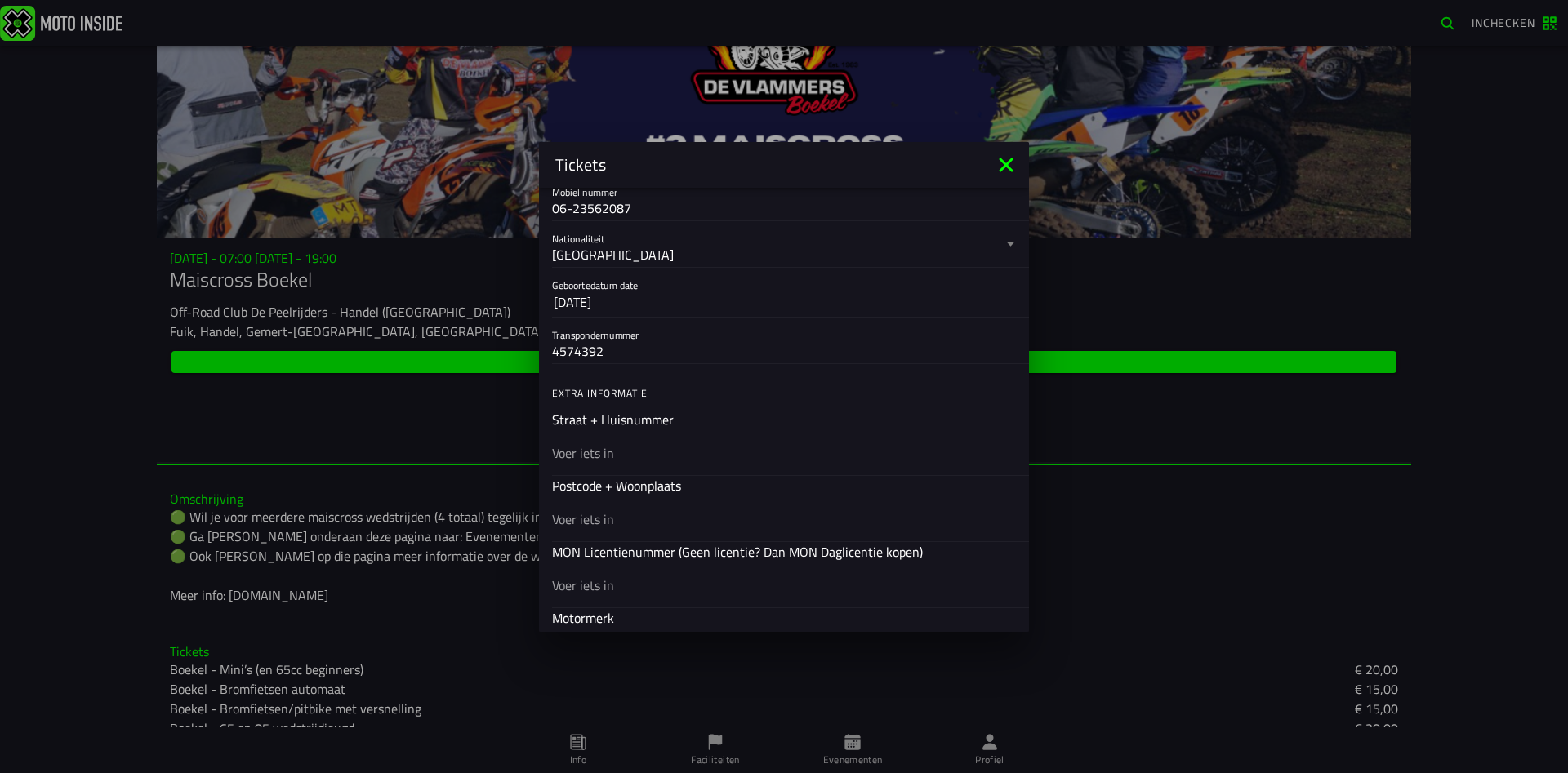
click at [1000, 167] on icon at bounding box center [1007, 165] width 26 height 26
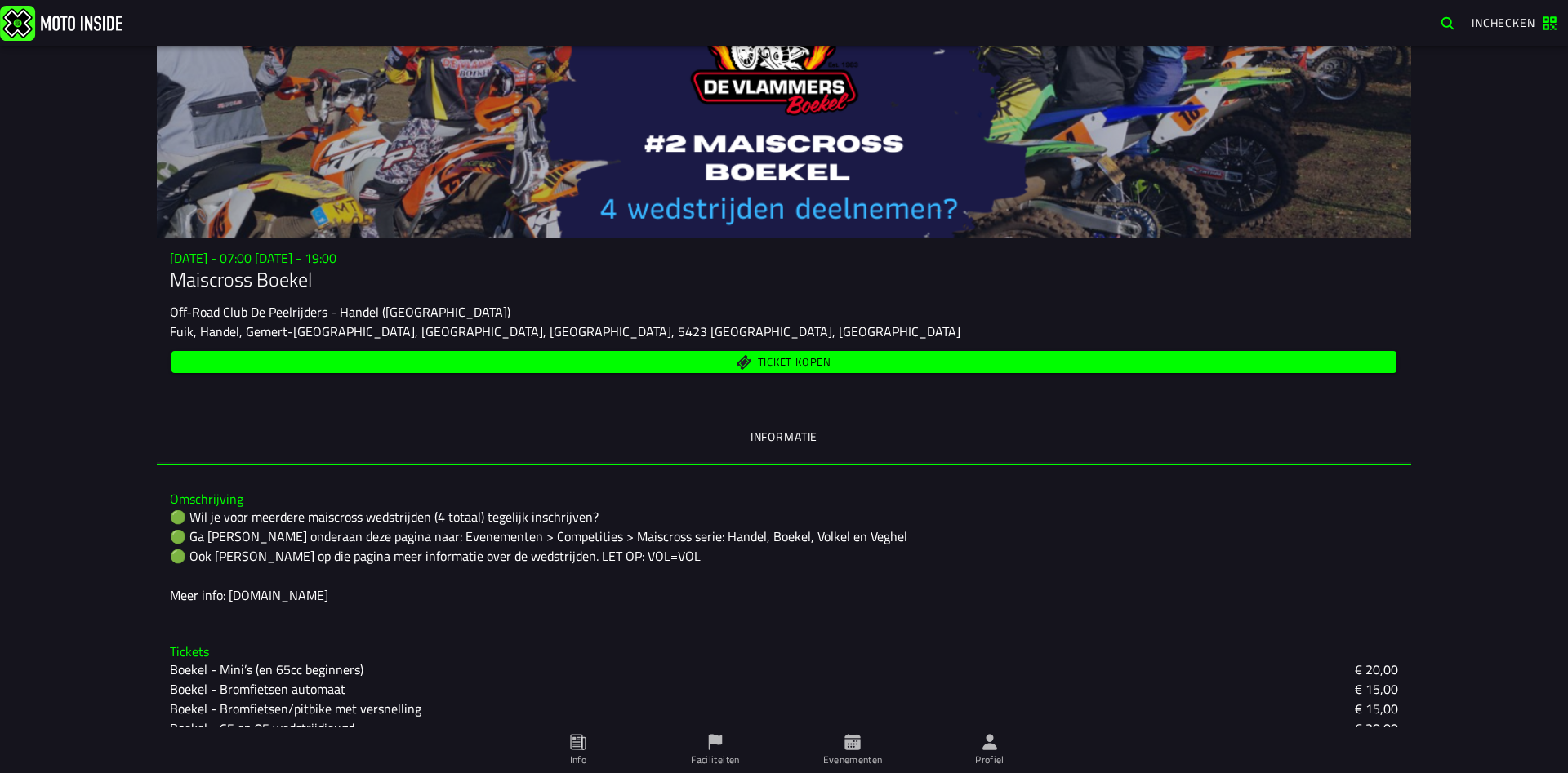
scroll to position [0, 0]
